Goal: Information Seeking & Learning: Learn about a topic

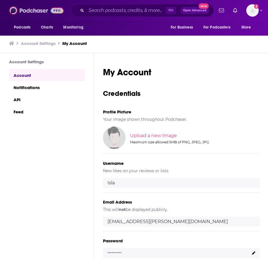
click at [23, 9] on img at bounding box center [36, 10] width 54 height 11
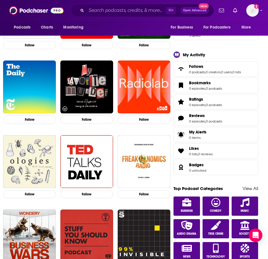
scroll to position [172, 0]
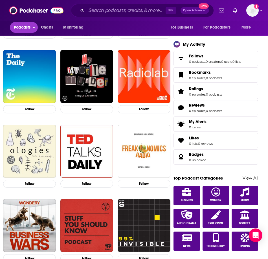
click at [24, 28] on span "Podcasts" at bounding box center [22, 27] width 17 height 8
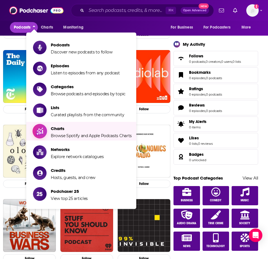
click at [55, 131] on span "Charts Browse Spotify and Apple Podcasts Charts" at bounding box center [91, 131] width 81 height 14
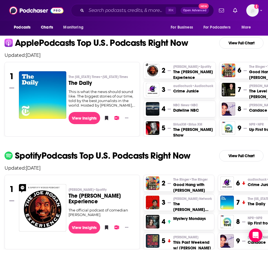
scroll to position [110, 0]
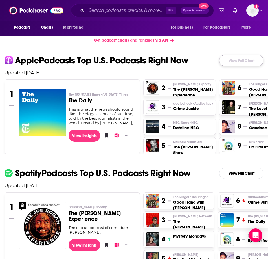
click at [234, 62] on link "View Full Chart" at bounding box center [241, 60] width 44 height 11
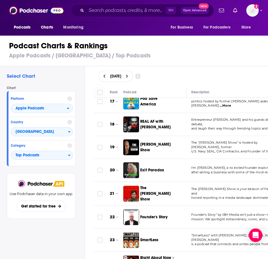
scroll to position [384, 0]
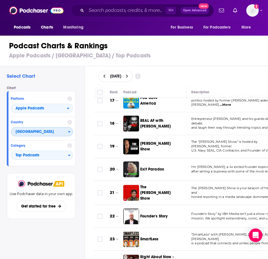
click at [70, 128] on button "[GEOGRAPHIC_DATA]" at bounding box center [42, 131] width 62 height 9
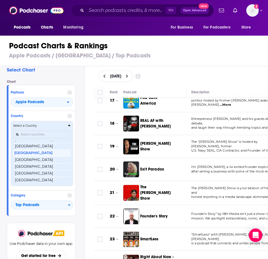
scroll to position [1114, 0]
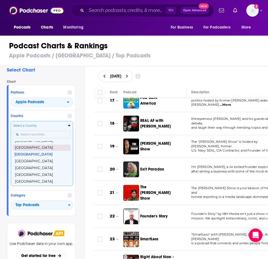
click at [41, 148] on button "[GEOGRAPHIC_DATA]" at bounding box center [41, 147] width 57 height 7
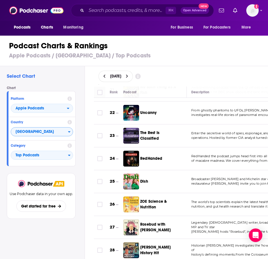
scroll to position [512, 0]
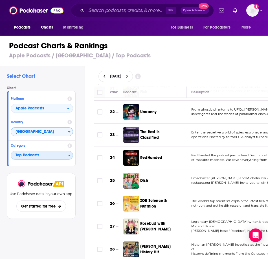
click at [65, 154] on span "Top Podcasts" at bounding box center [39, 155] width 57 height 10
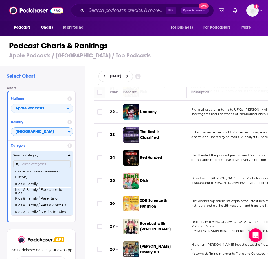
scroll to position [249, 0]
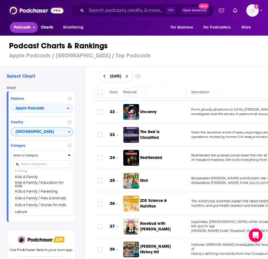
click at [27, 24] on span "Podcasts" at bounding box center [22, 27] width 17 height 8
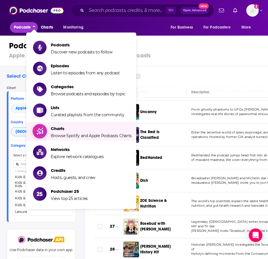
click at [66, 130] on span "Charts" at bounding box center [91, 128] width 81 height 5
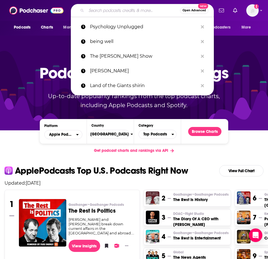
click at [104, 14] on input "Search podcasts, credits, & more..." at bounding box center [133, 10] width 94 height 9
click at [28, 25] on span "Podcasts" at bounding box center [22, 27] width 17 height 8
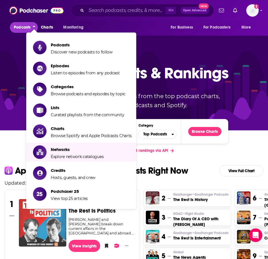
click at [34, 213] on img "The Rest Is Politics" at bounding box center [42, 222] width 47 height 47
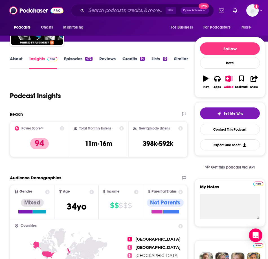
scroll to position [47, 0]
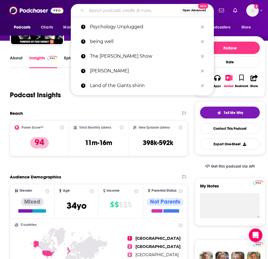
click at [106, 12] on input "Search podcasts, credits, & more..." at bounding box center [133, 10] width 94 height 9
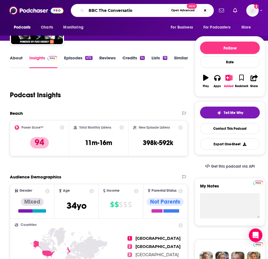
type input "BBC The Conversation"
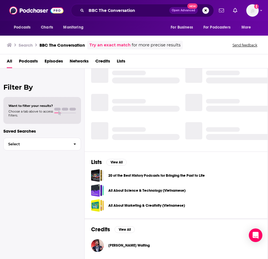
scroll to position [0, 0]
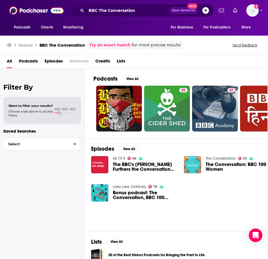
click at [198, 167] on img "The Conversation: BBC 100 Women" at bounding box center [192, 164] width 17 height 17
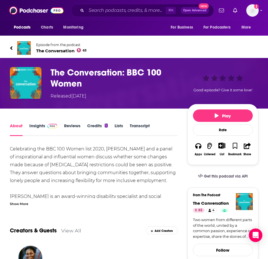
click at [36, 129] on link "Insights" at bounding box center [43, 129] width 28 height 13
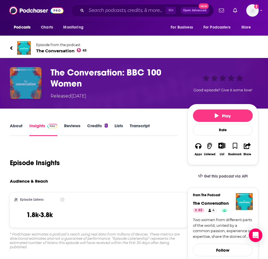
click at [32, 89] on img "The Conversation: BBC 100 Women" at bounding box center [26, 83] width 32 height 32
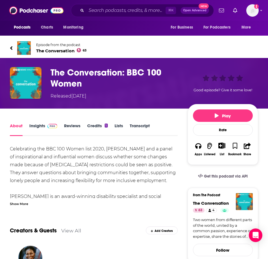
click at [60, 73] on h1 "The Conversation: BBC 100 Women" at bounding box center [118, 78] width 135 height 22
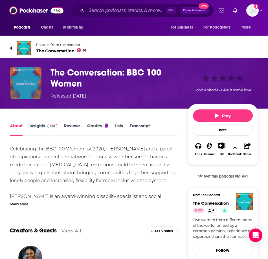
click at [34, 84] on img "The Conversation: BBC 100 Women" at bounding box center [26, 83] width 32 height 32
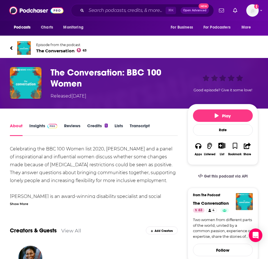
click at [47, 52] on span "The Conversation 63" at bounding box center [61, 50] width 51 height 5
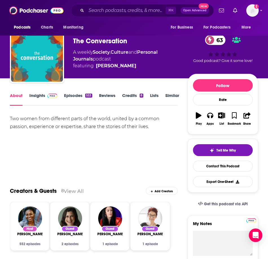
scroll to position [10, 0]
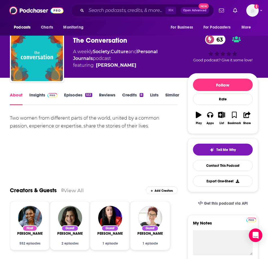
click at [42, 94] on link "Insights" at bounding box center [43, 98] width 28 height 13
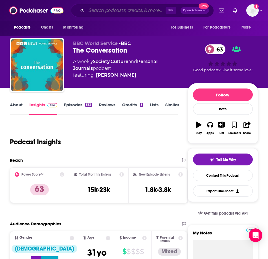
click at [102, 11] on input "Search podcasts, credits, & more..." at bounding box center [125, 10] width 79 height 9
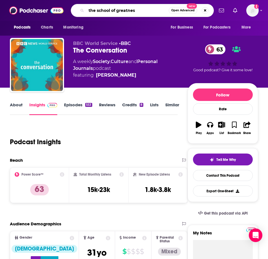
type input "the school of greatness"
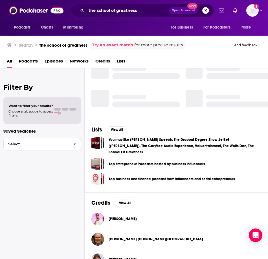
scroll to position [121, 0]
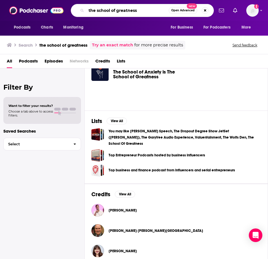
click at [113, 12] on input "the school of greatness" at bounding box center [127, 10] width 82 height 9
type input "the baysian conspiracy"
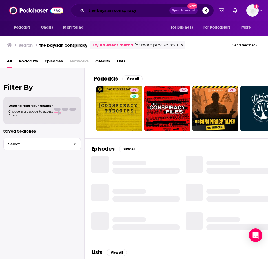
click at [122, 9] on input "the baysian conspiracy" at bounding box center [127, 10] width 83 height 9
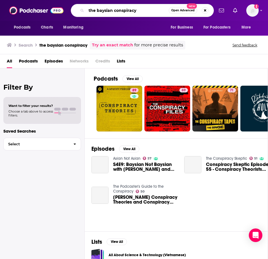
click at [122, 9] on input "the baysian conspiracy" at bounding box center [127, 10] width 82 height 9
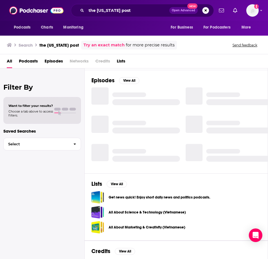
scroll to position [70, 0]
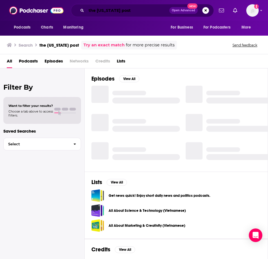
click at [102, 12] on input "the washington post" at bounding box center [127, 10] width 83 height 9
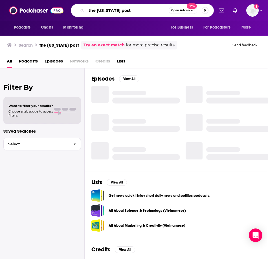
click at [102, 12] on input "the washington post" at bounding box center [127, 10] width 82 height 9
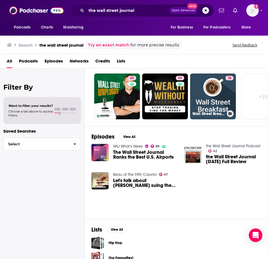
scroll to position [0, 247]
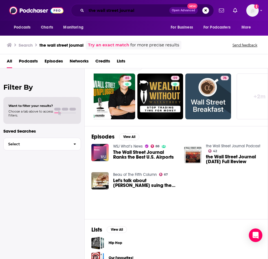
click at [110, 10] on input "the wall street journal" at bounding box center [127, 10] width 83 height 9
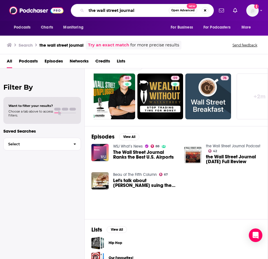
click at [110, 10] on input "the wall street journal" at bounding box center [127, 10] width 82 height 9
type input "Tech Tonic"
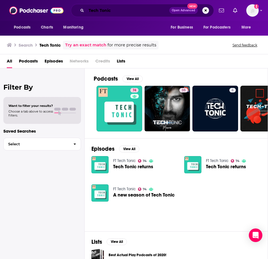
click at [104, 10] on input "Tech Tonic" at bounding box center [127, 10] width 83 height 9
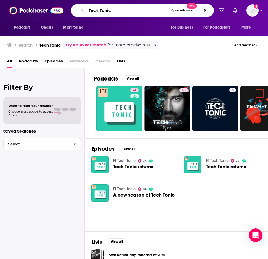
click at [104, 10] on input "Tech Tonic" at bounding box center [127, 10] width 82 height 9
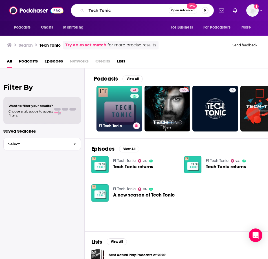
click at [118, 101] on link "74 FT Tech Tonic" at bounding box center [120, 109] width 46 height 46
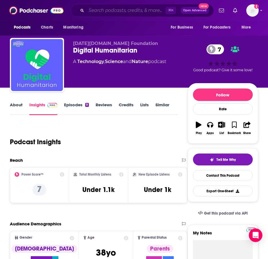
click at [96, 12] on input "Search podcasts, credits, & more..." at bounding box center [125, 10] width 79 height 9
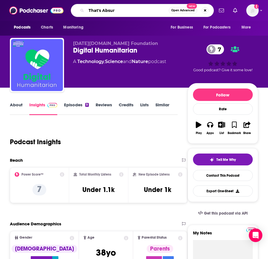
type input "That's Absurd"
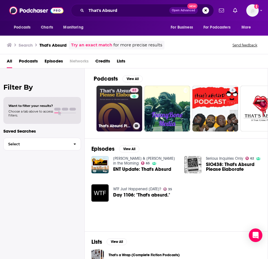
click at [109, 106] on link "63 That's Absurd Please Elaborate" at bounding box center [120, 109] width 46 height 46
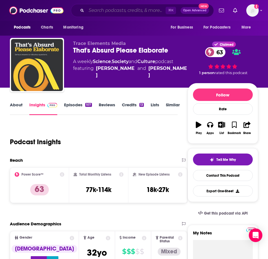
click at [130, 11] on input "Search podcasts, credits, & more..." at bounding box center [125, 10] width 79 height 9
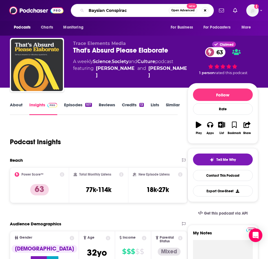
type input "Baysian Conspiracy"
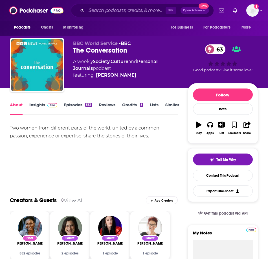
click at [42, 106] on link "Insights" at bounding box center [43, 108] width 28 height 13
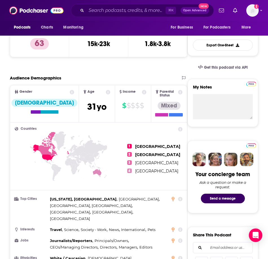
scroll to position [146, 0]
